Goal: Check status

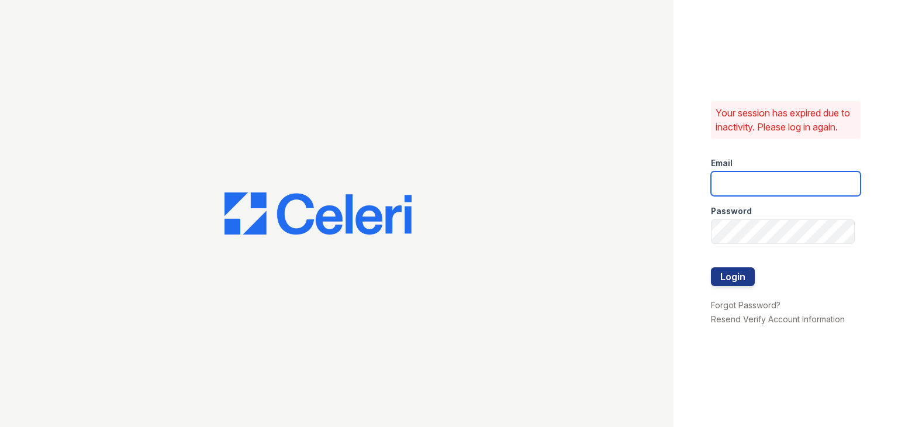
type input "[EMAIL_ADDRESS][DOMAIN_NAME]"
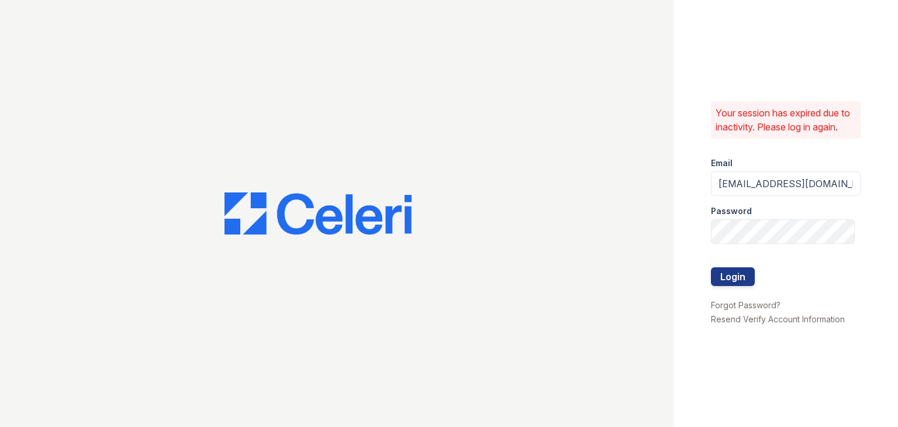
click at [725, 277] on button "Login" at bounding box center [733, 276] width 44 height 19
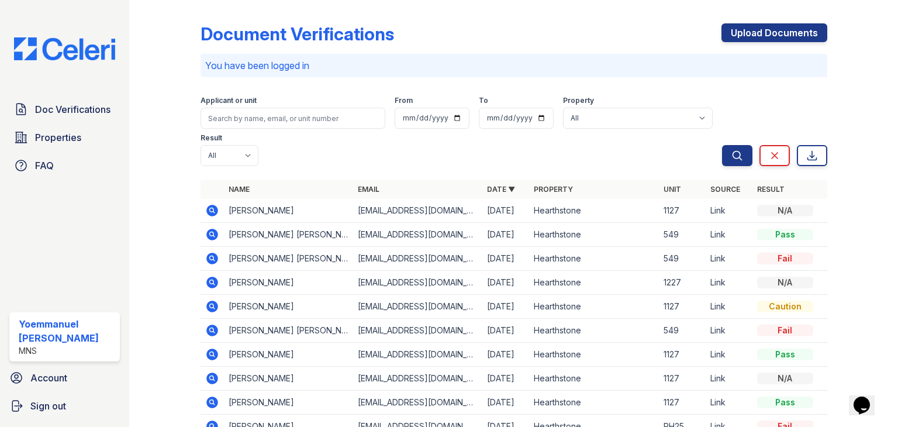
click at [212, 206] on icon at bounding box center [212, 211] width 12 height 12
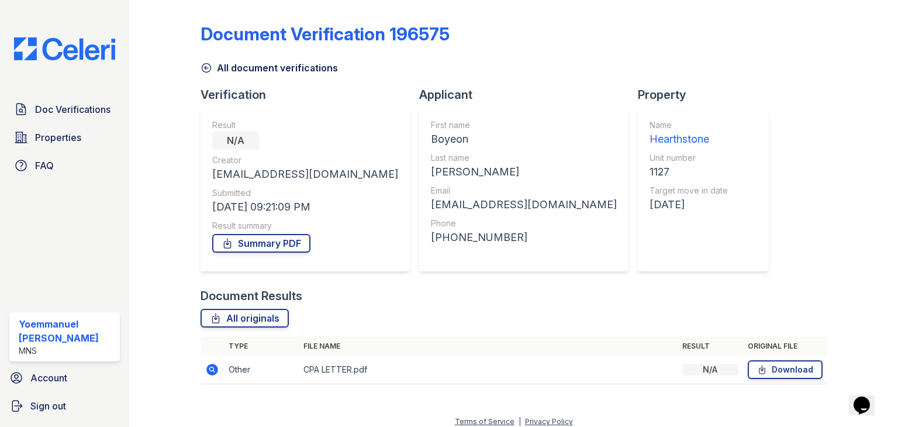
scroll to position [9, 0]
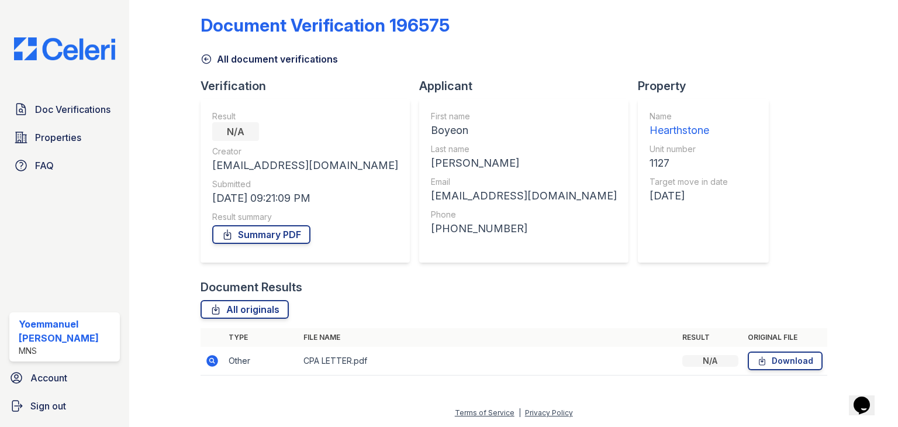
click at [213, 365] on icon at bounding box center [212, 361] width 12 height 12
